Goal: Transaction & Acquisition: Download file/media

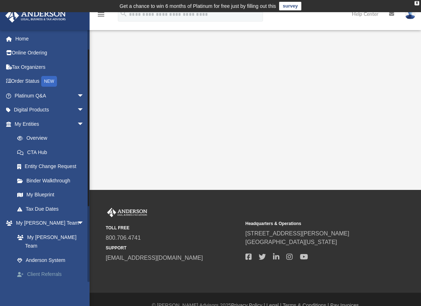
scroll to position [72, 0]
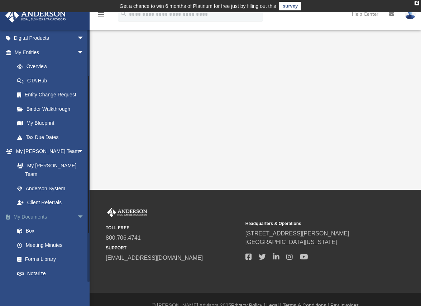
click at [33, 210] on link "My Documents arrow_drop_down" at bounding box center [50, 217] width 90 height 14
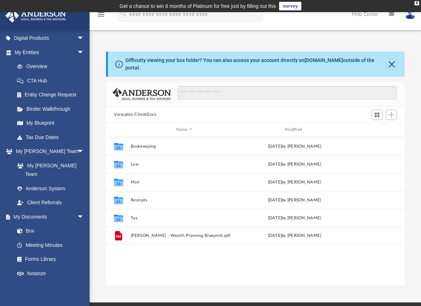
scroll to position [158, 293]
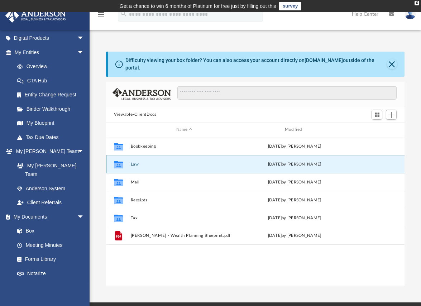
click at [136, 162] on button "Law" at bounding box center [184, 164] width 107 height 5
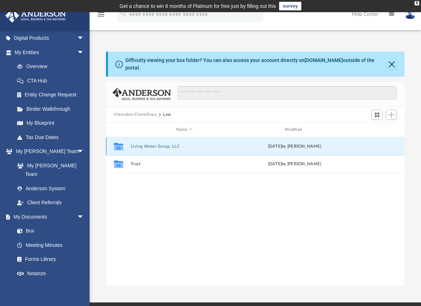
click at [168, 144] on button "Living Water Group, LLC" at bounding box center [184, 146] width 107 height 5
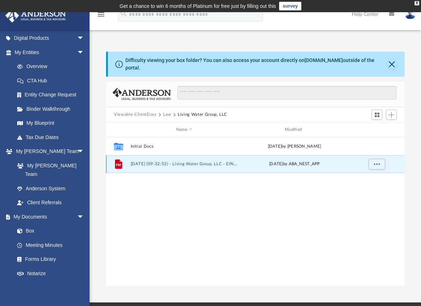
click at [156, 162] on button "[DATE] (09:32:52) - Living Water Group, LLC - EIN Letter from IRS.pdf" at bounding box center [184, 164] width 107 height 5
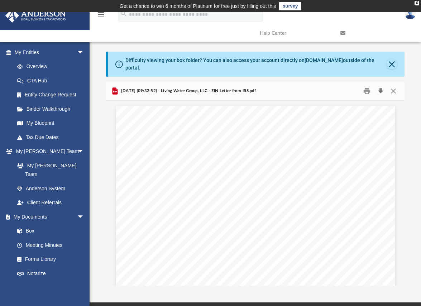
click at [379, 86] on button "Download" at bounding box center [380, 90] width 13 height 11
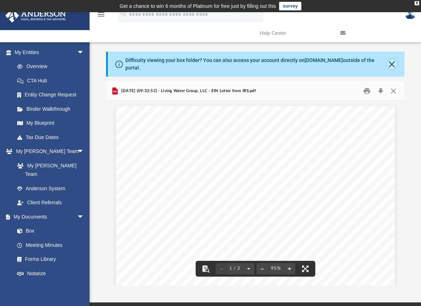
click at [393, 59] on button "Close" at bounding box center [392, 64] width 10 height 10
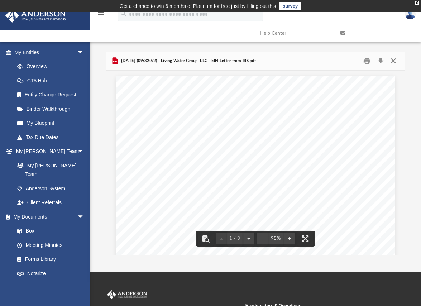
drag, startPoint x: 393, startPoint y: 61, endPoint x: 375, endPoint y: 81, distance: 26.9
click at [391, 63] on button "Close" at bounding box center [392, 60] width 13 height 11
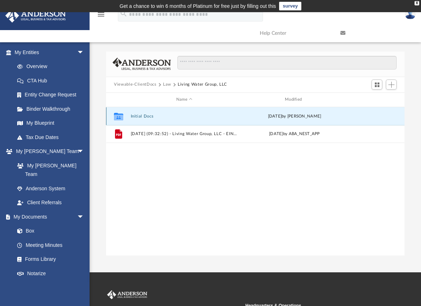
click at [137, 117] on button "Initial Docs" at bounding box center [184, 116] width 107 height 5
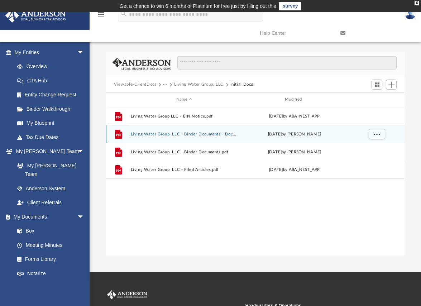
click at [213, 134] on button "Living Water Group, LLC - Binder Documents - DocuSigned.pdf" at bounding box center [184, 133] width 107 height 5
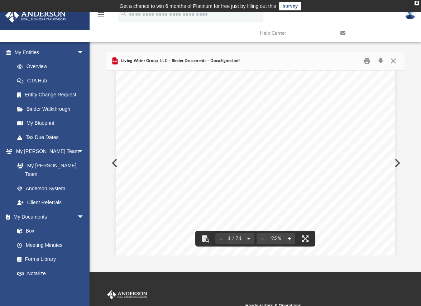
scroll to position [0, 0]
click at [381, 59] on button "Download" at bounding box center [380, 60] width 13 height 11
